Goal: Transaction & Acquisition: Register for event/course

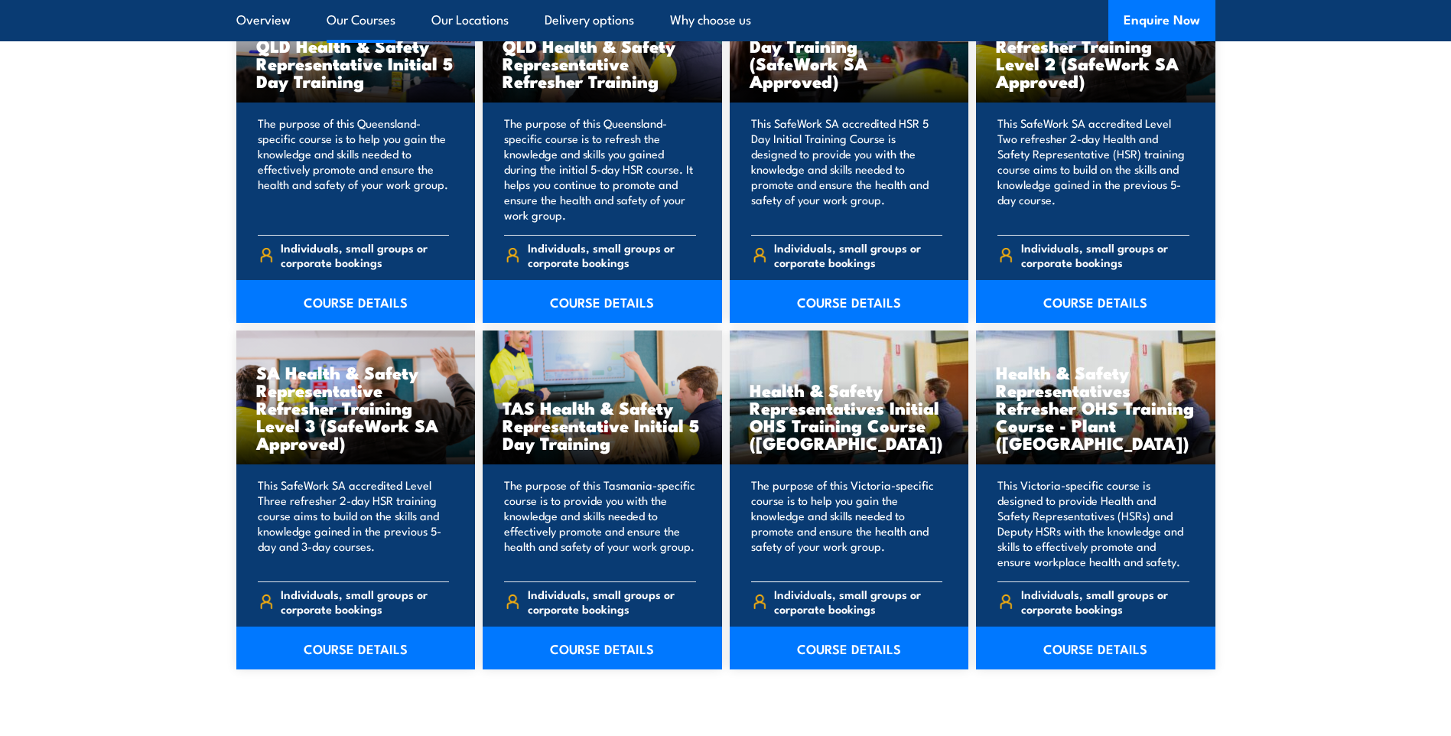
scroll to position [2065, 0]
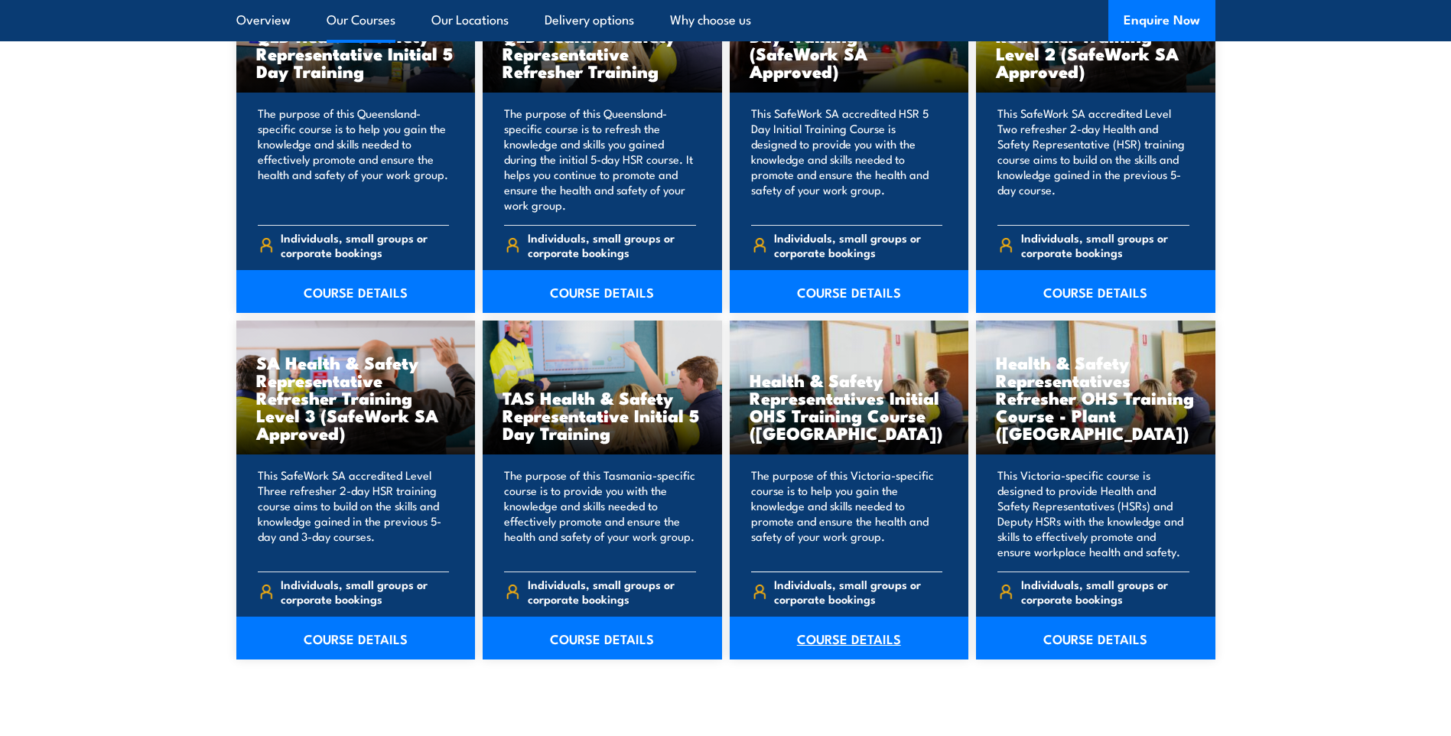
click at [860, 642] on link "COURSE DETAILS" at bounding box center [849, 637] width 239 height 43
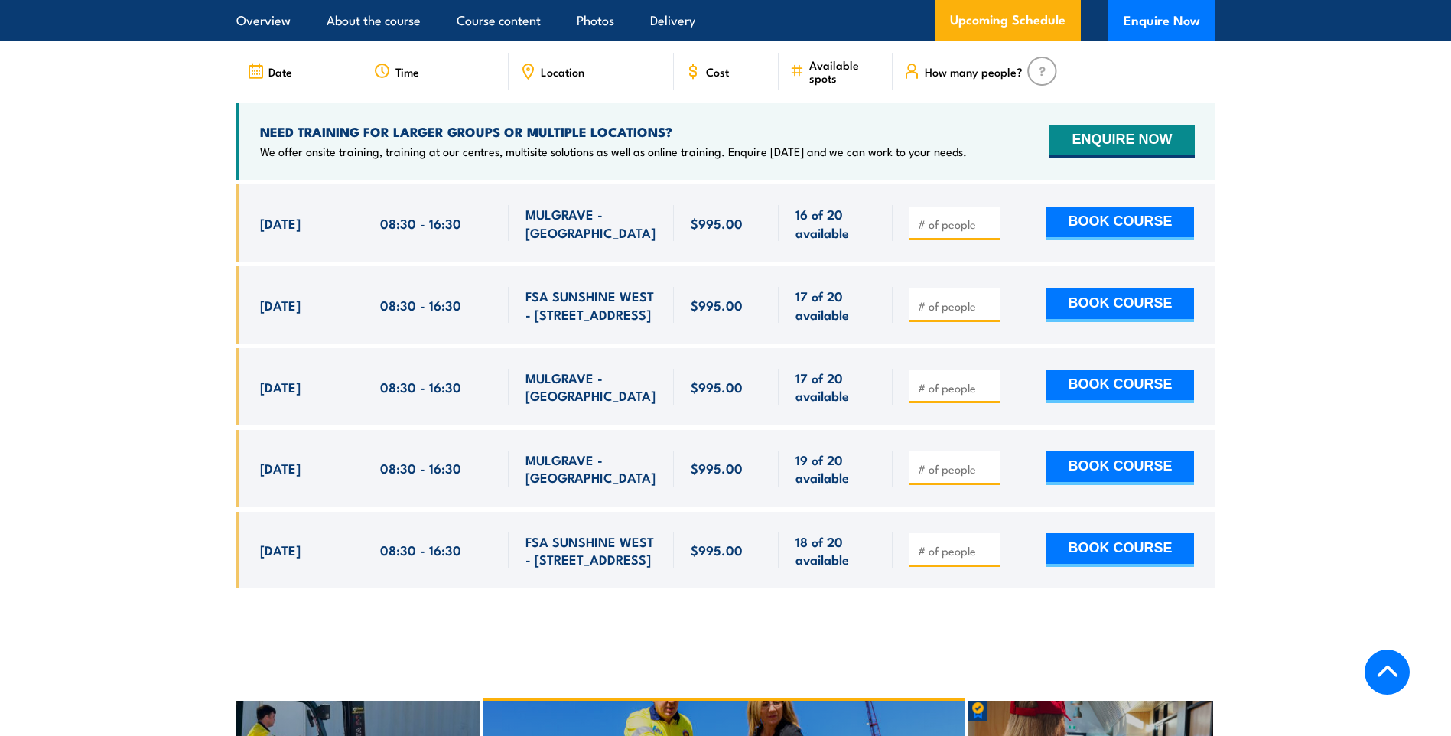
scroll to position [2753, 0]
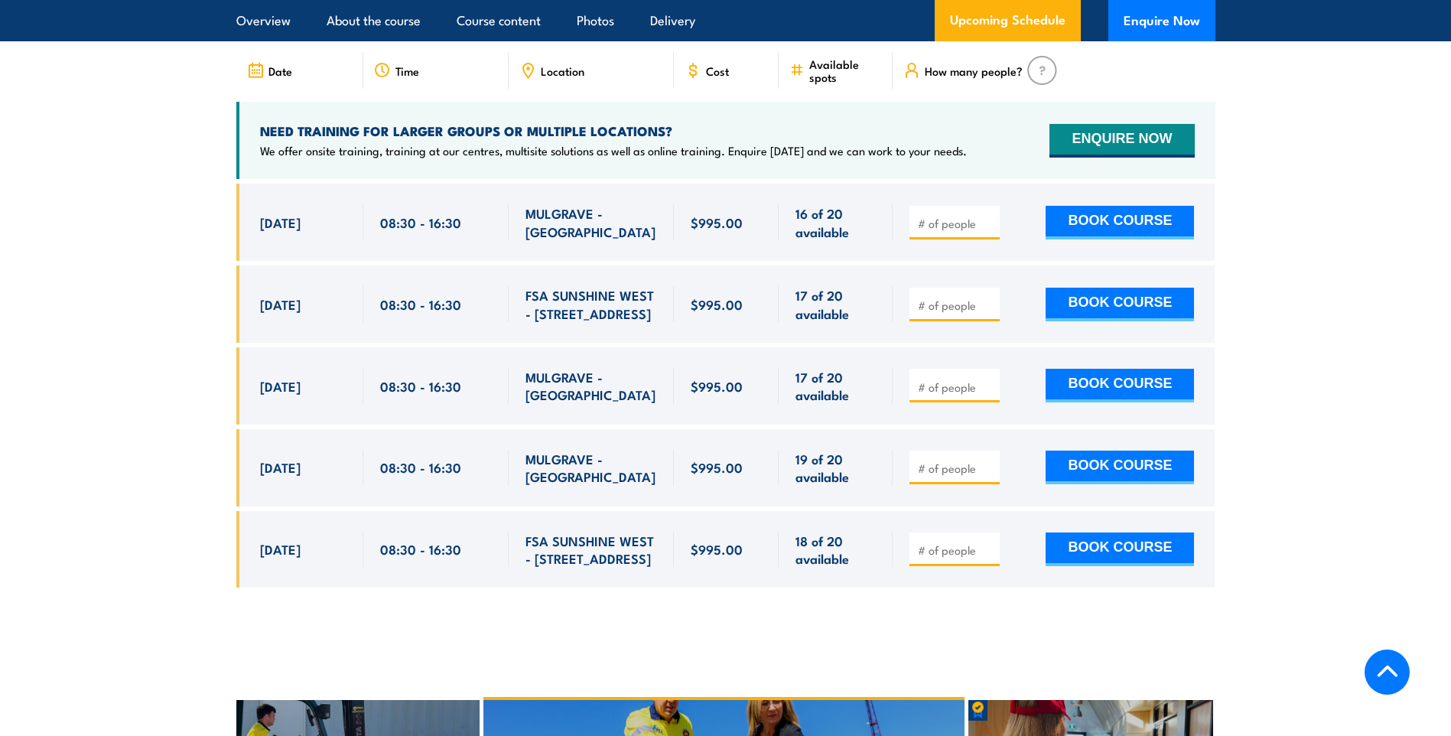
drag, startPoint x: 258, startPoint y: 450, endPoint x: 802, endPoint y: 454, distance: 543.7
click at [802, 454] on div "[DATE] 08:30 - 08:30" at bounding box center [725, 467] width 979 height 77
click at [496, 467] on div "08:30 - 16:30" at bounding box center [435, 467] width 145 height 77
drag, startPoint x: 258, startPoint y: 449, endPoint x: 619, endPoint y: 447, distance: 360.2
click at [619, 447] on div "[DATE] 08:30 - 08:30" at bounding box center [725, 467] width 979 height 77
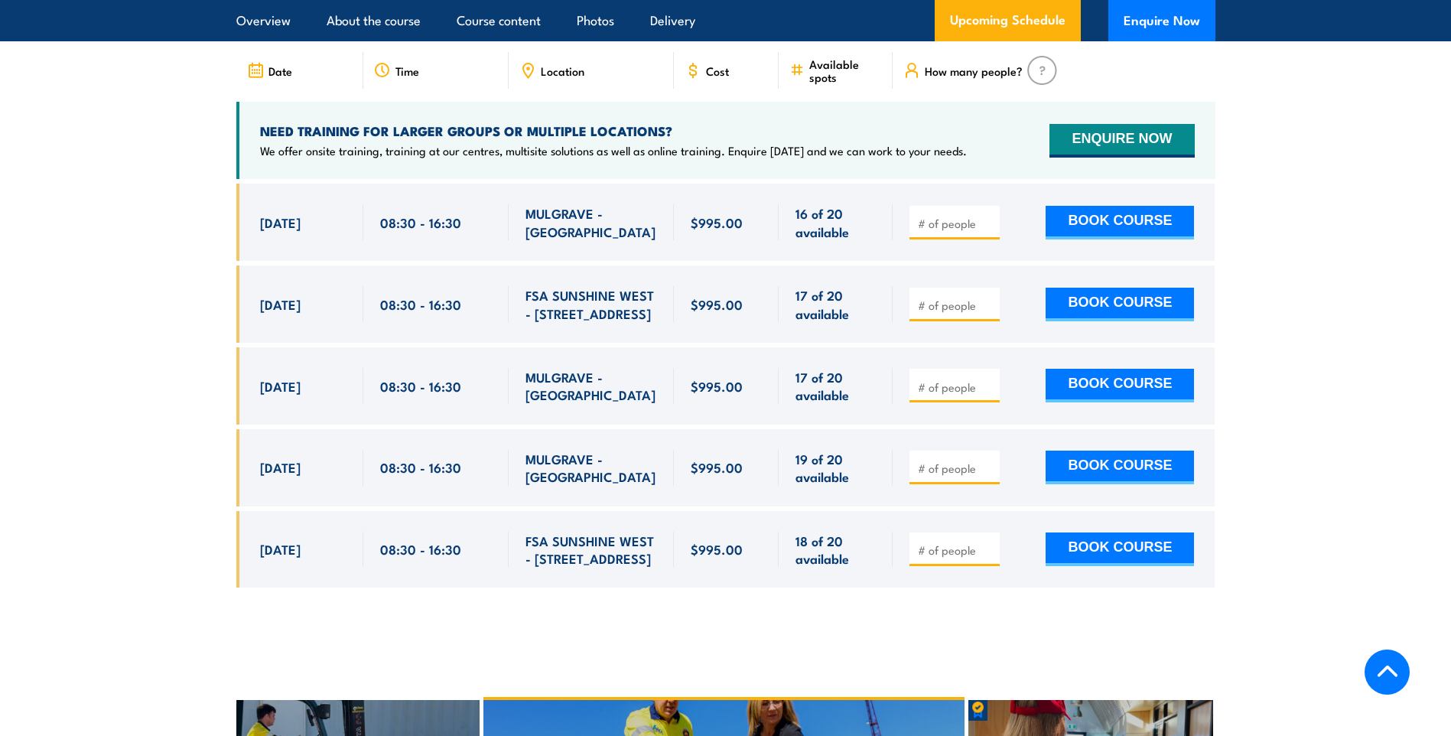
click at [286, 465] on div "[DATE] 08:30 - 08:30" at bounding box center [299, 467] width 127 height 77
